Goal: Information Seeking & Learning: Learn about a topic

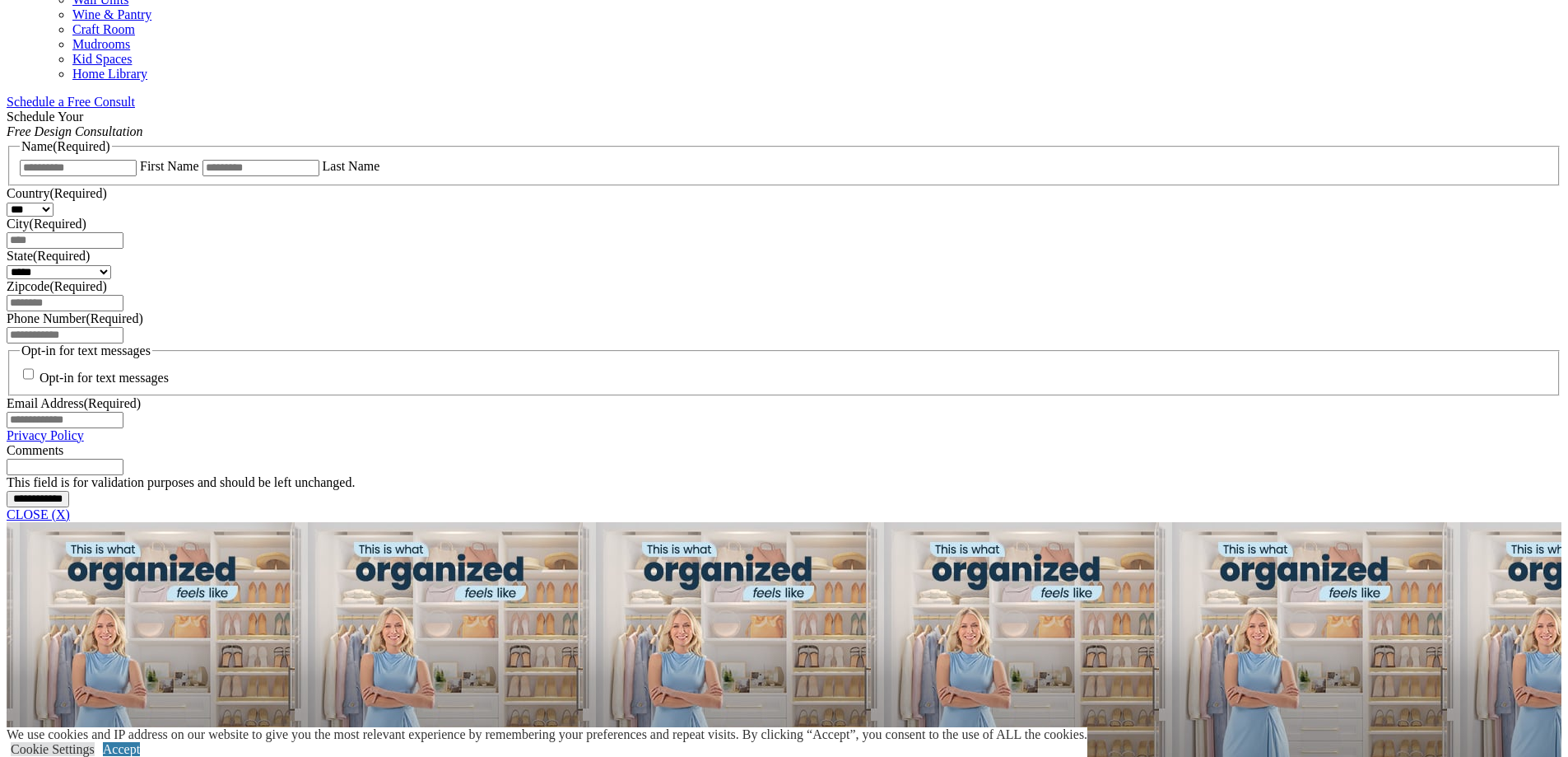
scroll to position [1071, 0]
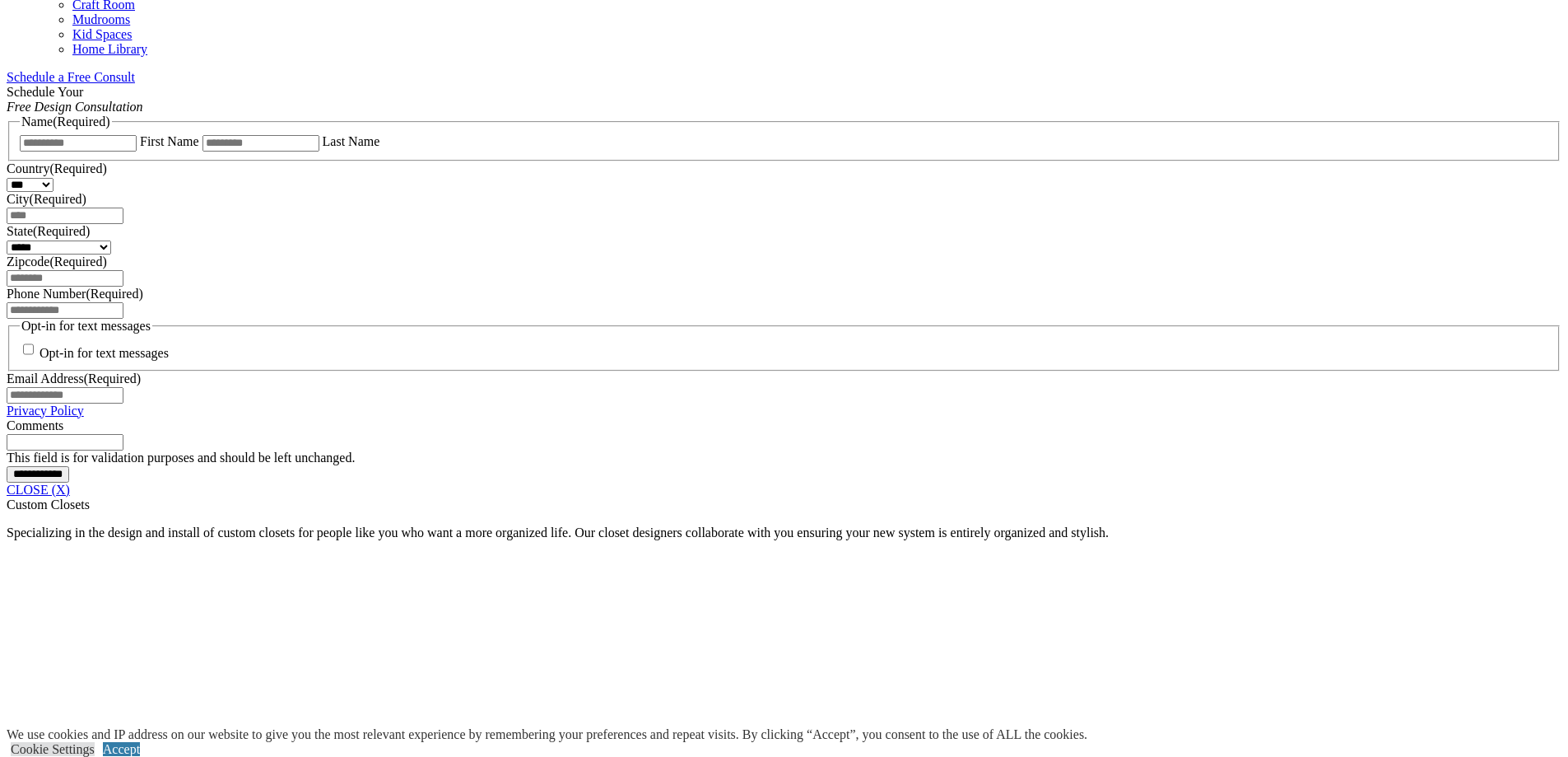
scroll to position [1071, 0]
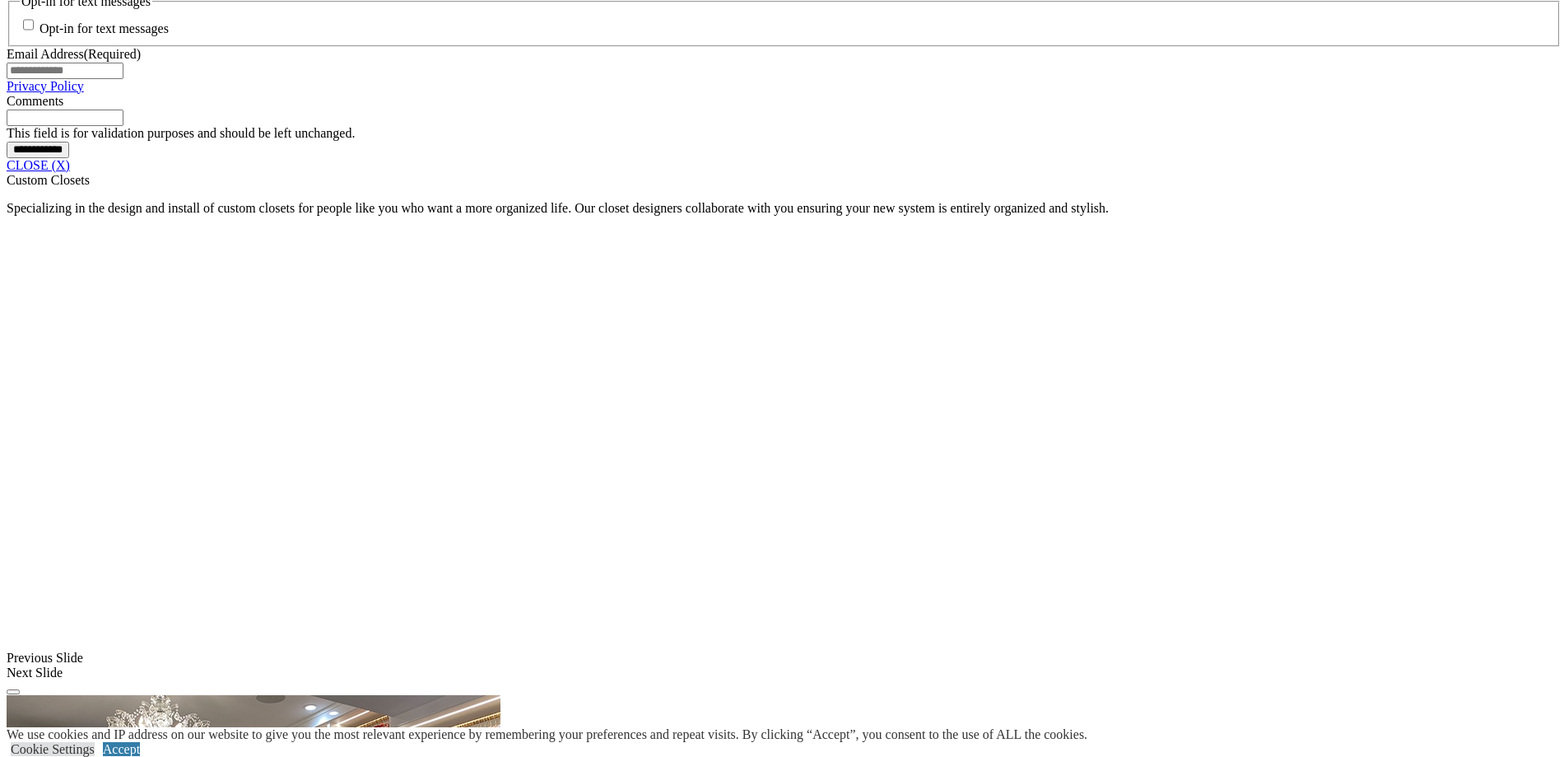
scroll to position [1400, 0]
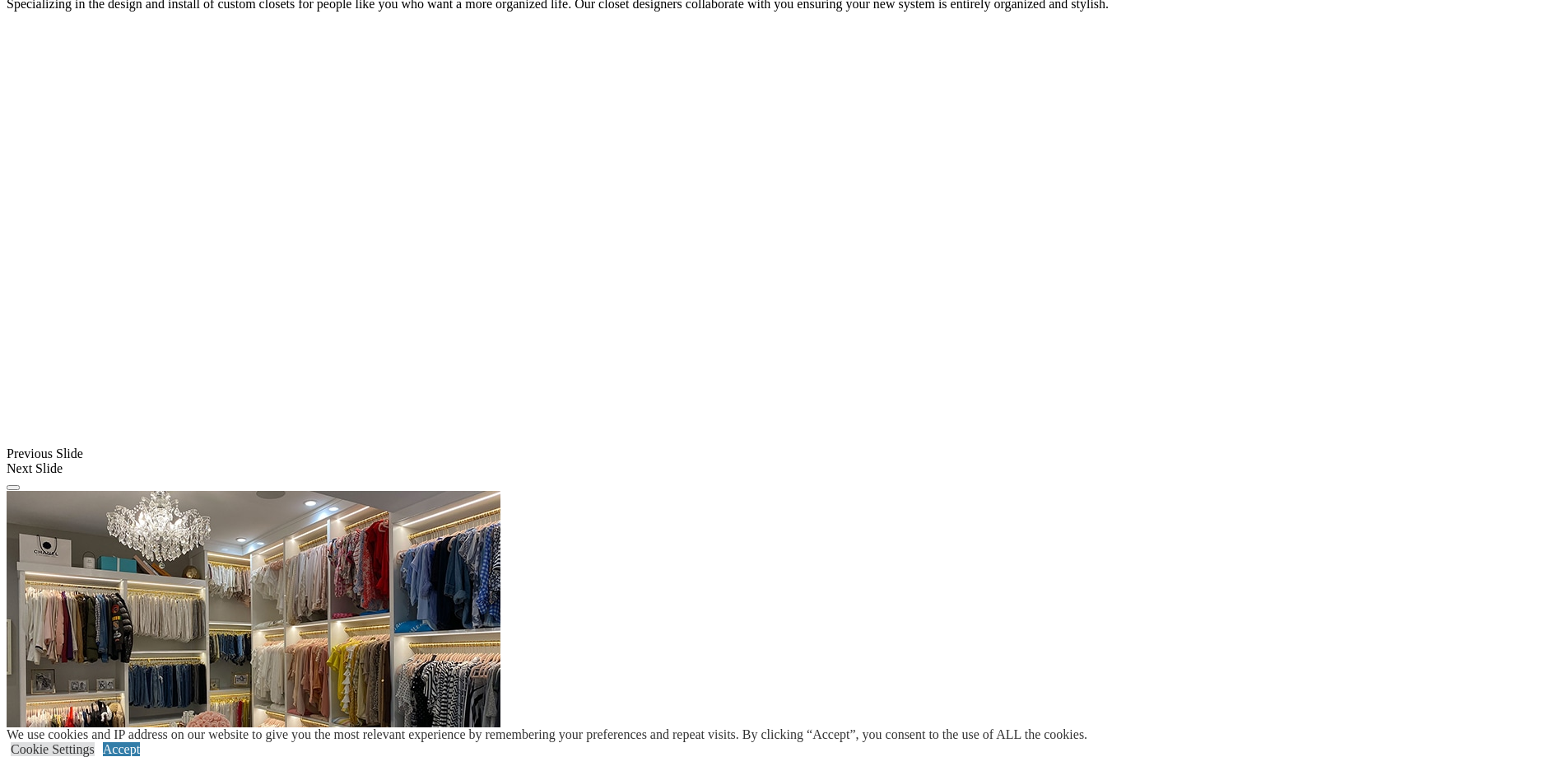
scroll to position [1812, 0]
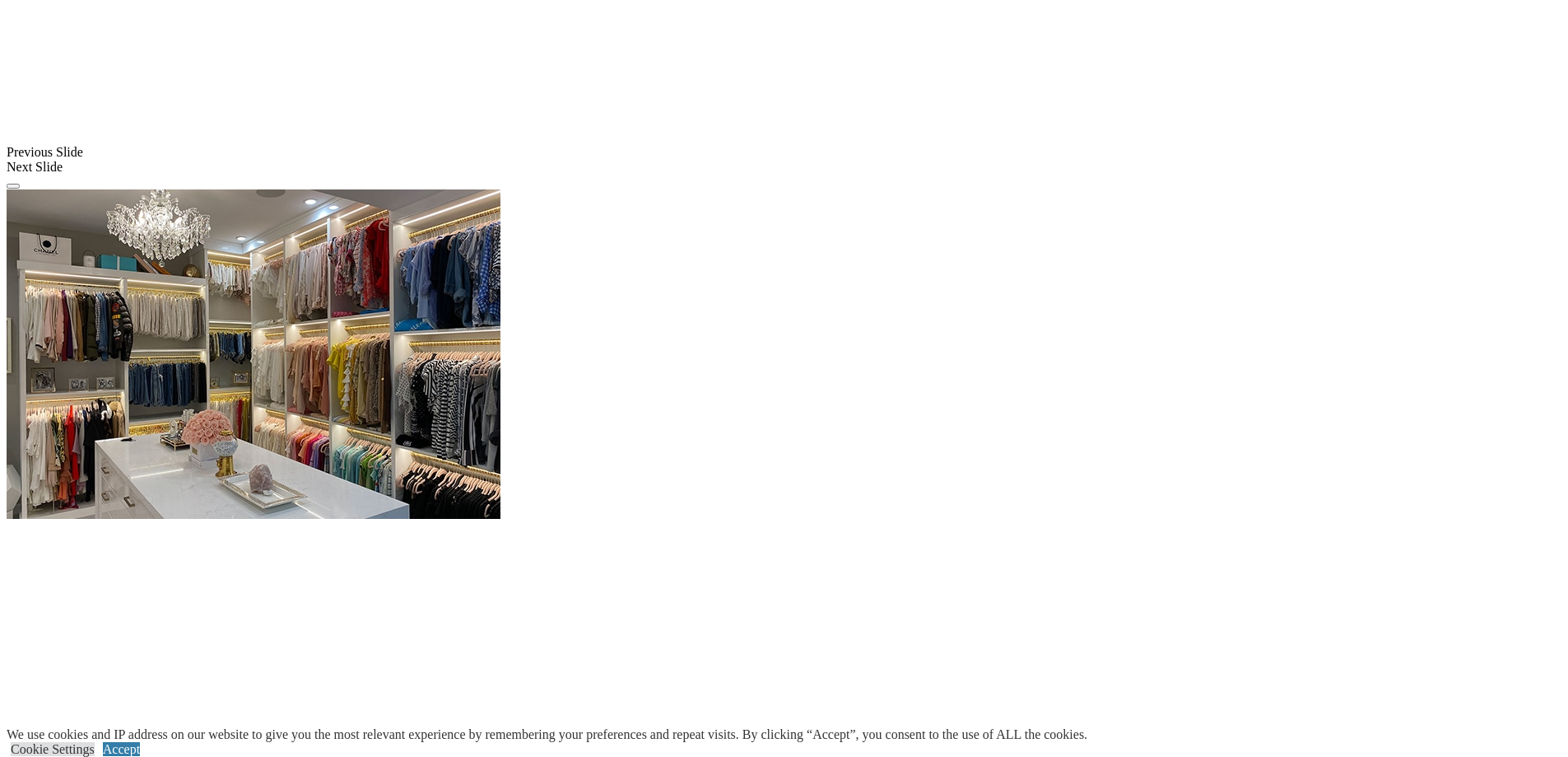
scroll to position [1894, 0]
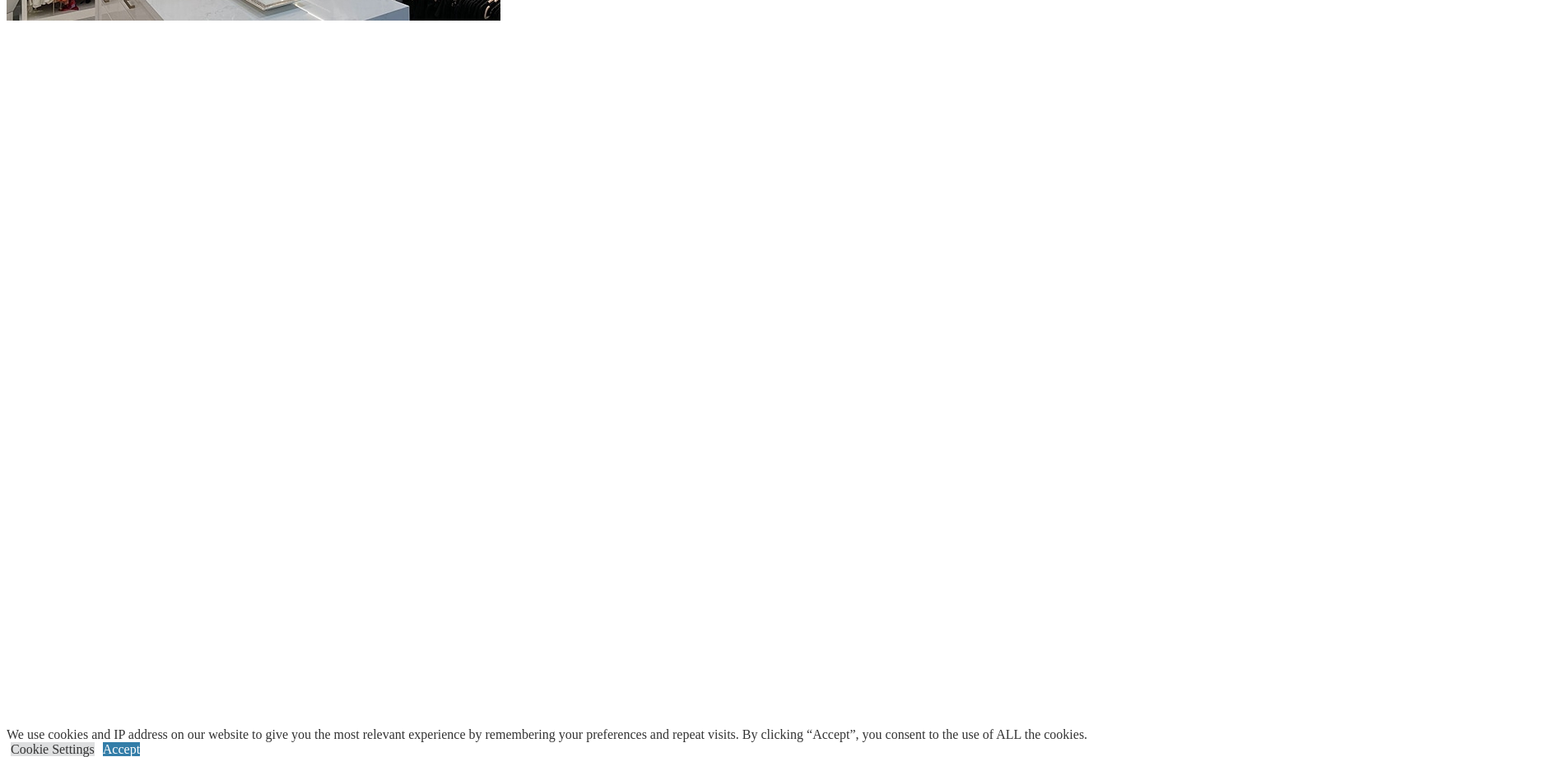
scroll to position [2388, 0]
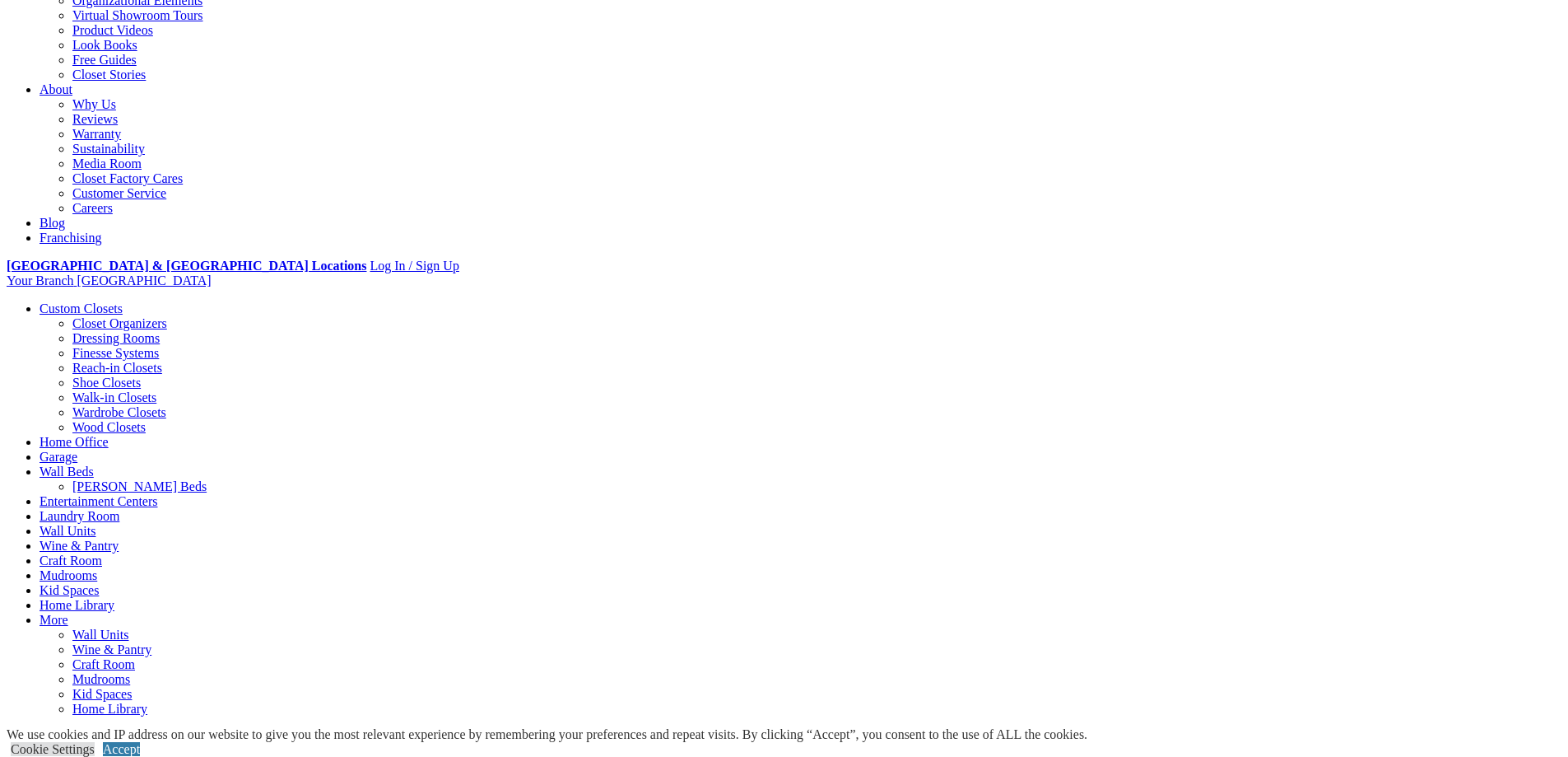
scroll to position [0, 0]
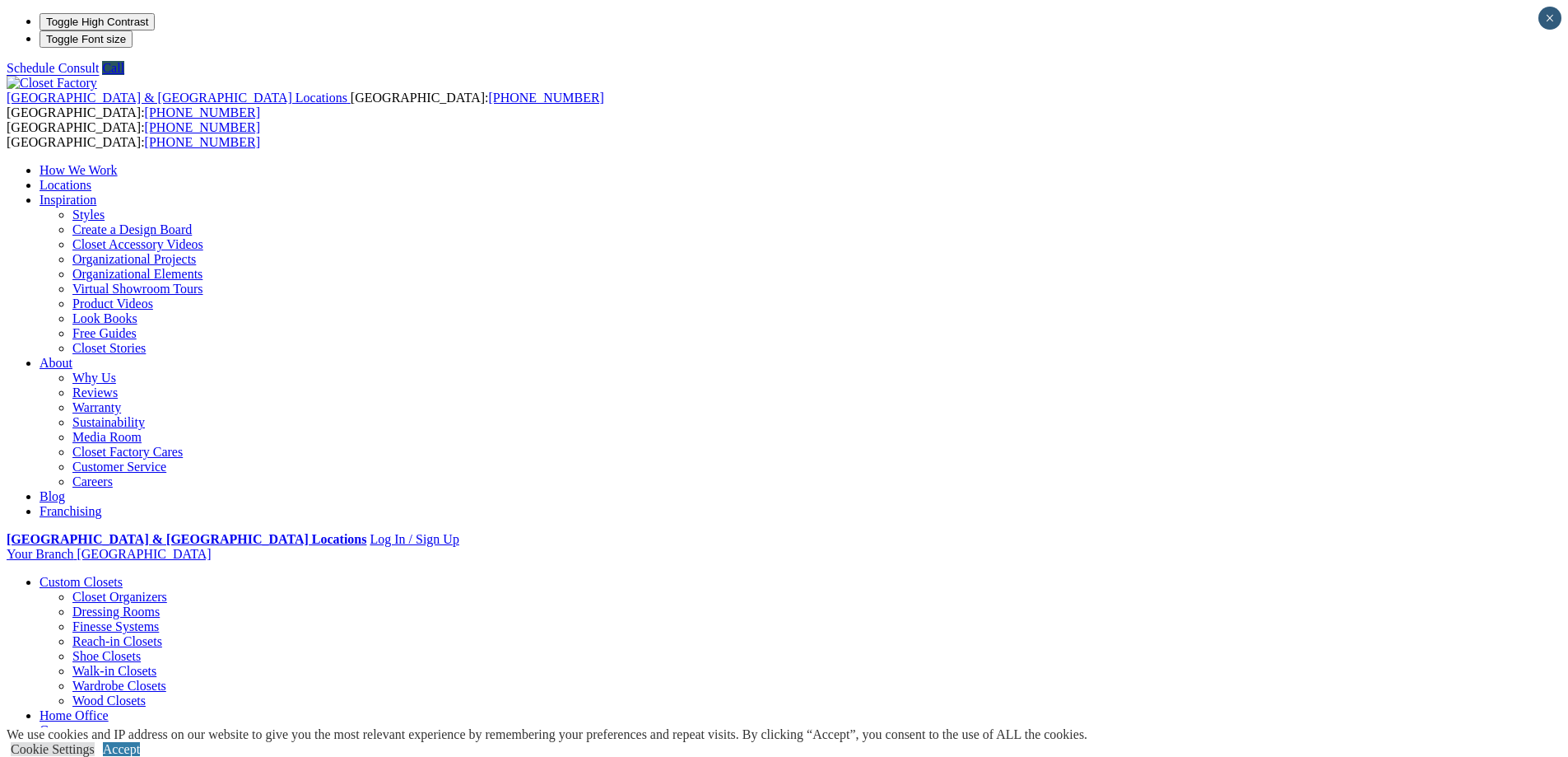
click at [104, 207] on link "Styles" at bounding box center [88, 214] width 32 height 14
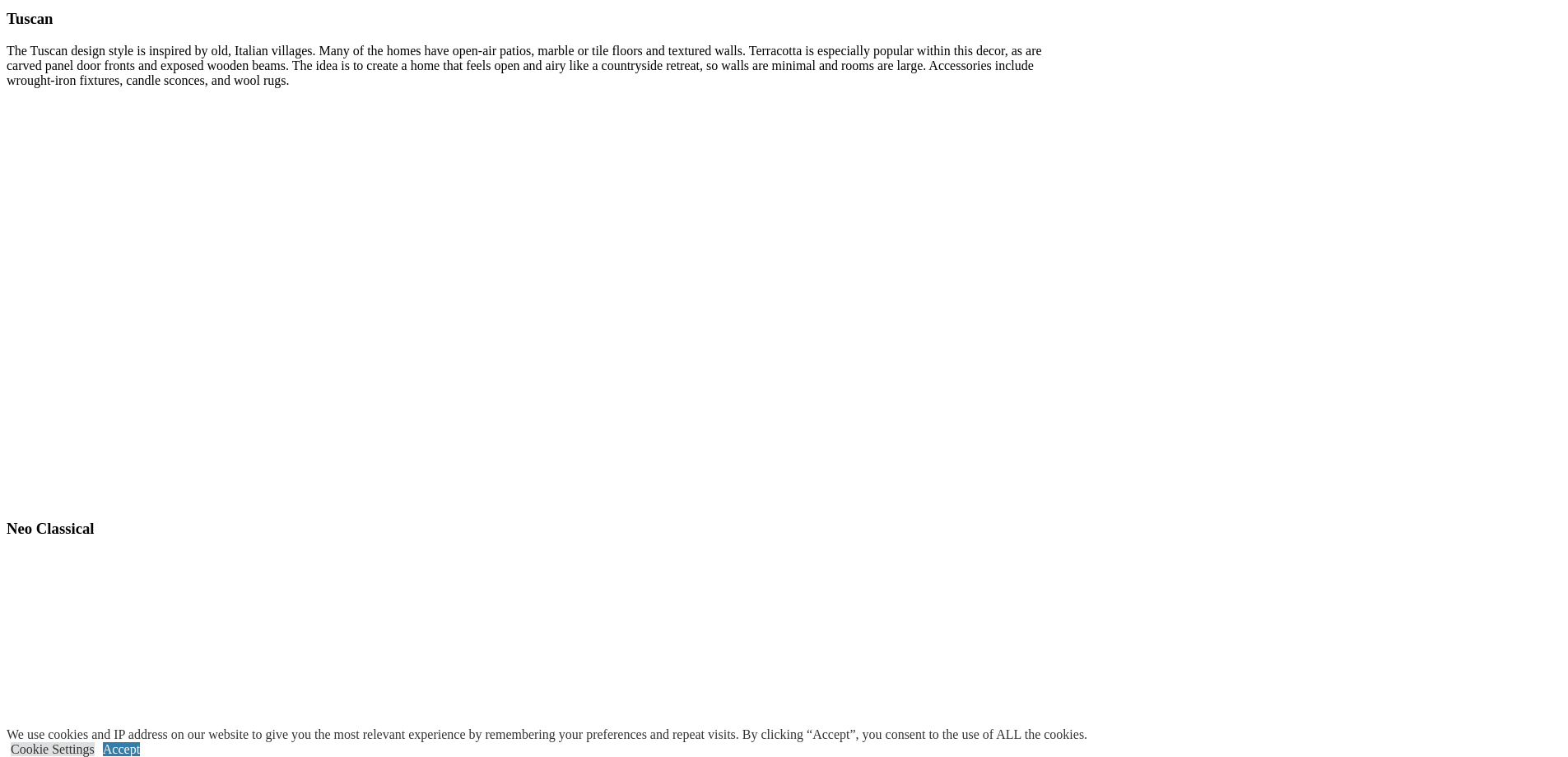
scroll to position [5928, 0]
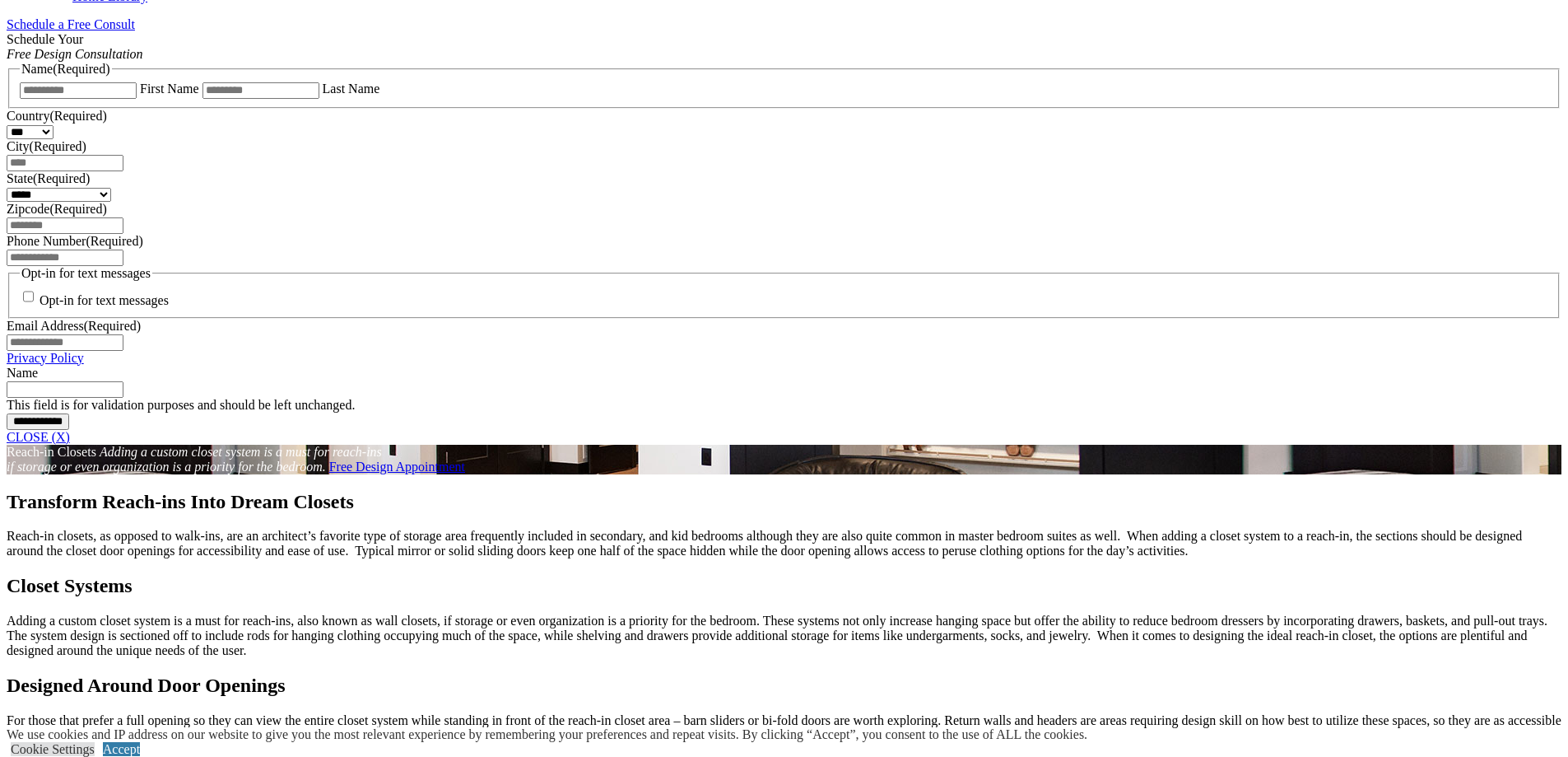
scroll to position [906, 0]
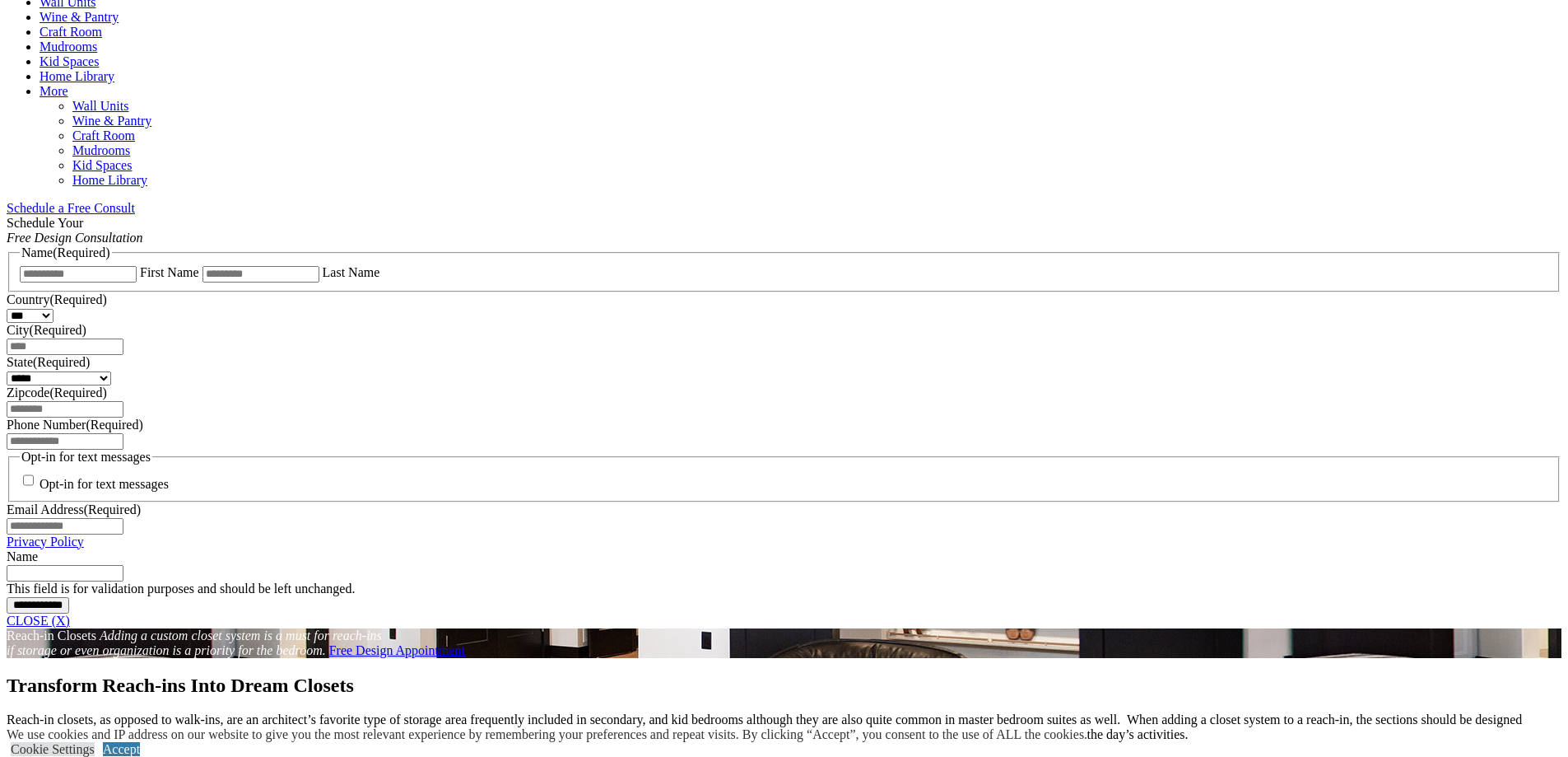
click at [102, 39] on link "Craft Room" at bounding box center [70, 32] width 62 height 14
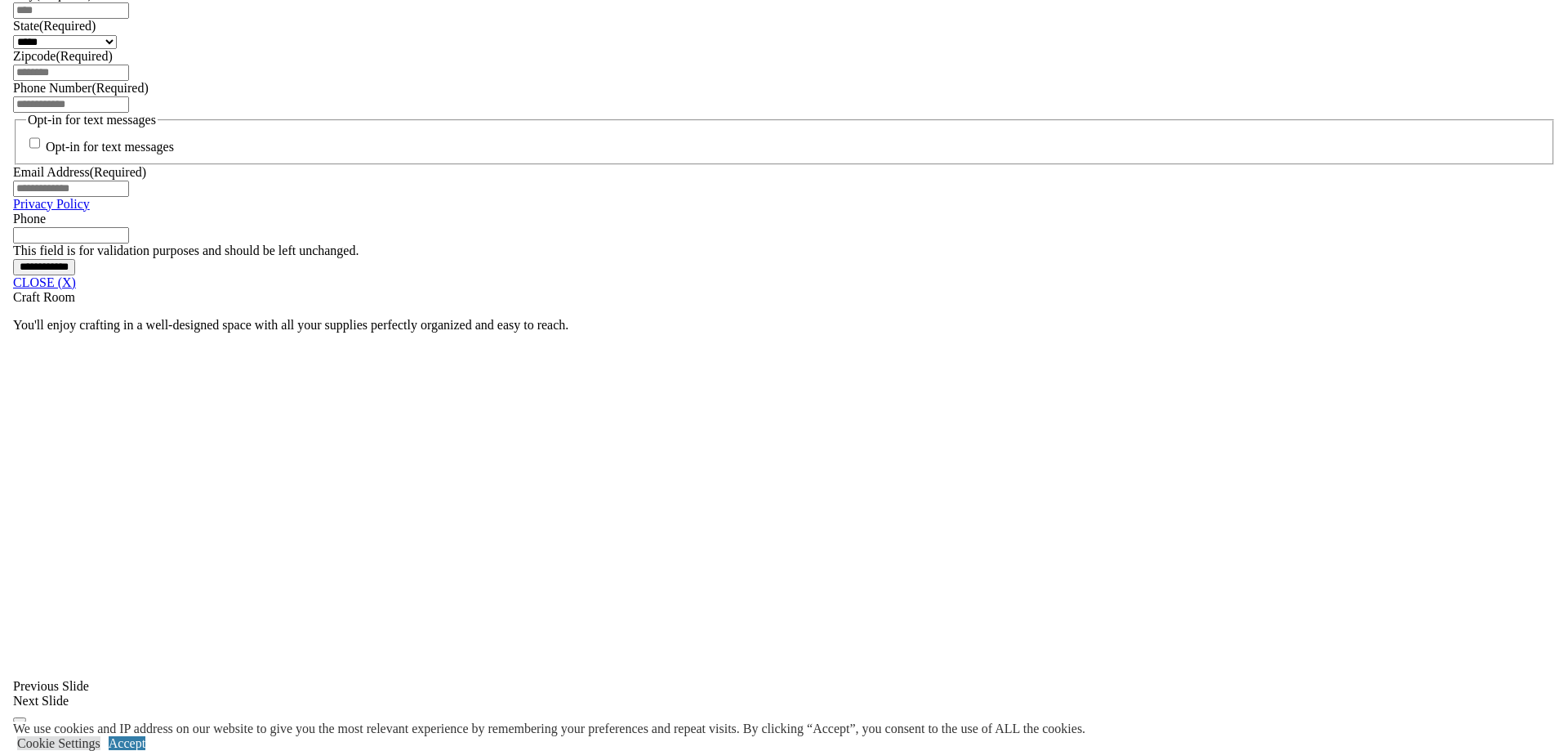
scroll to position [1307, 0]
